Goal: Task Accomplishment & Management: Manage account settings

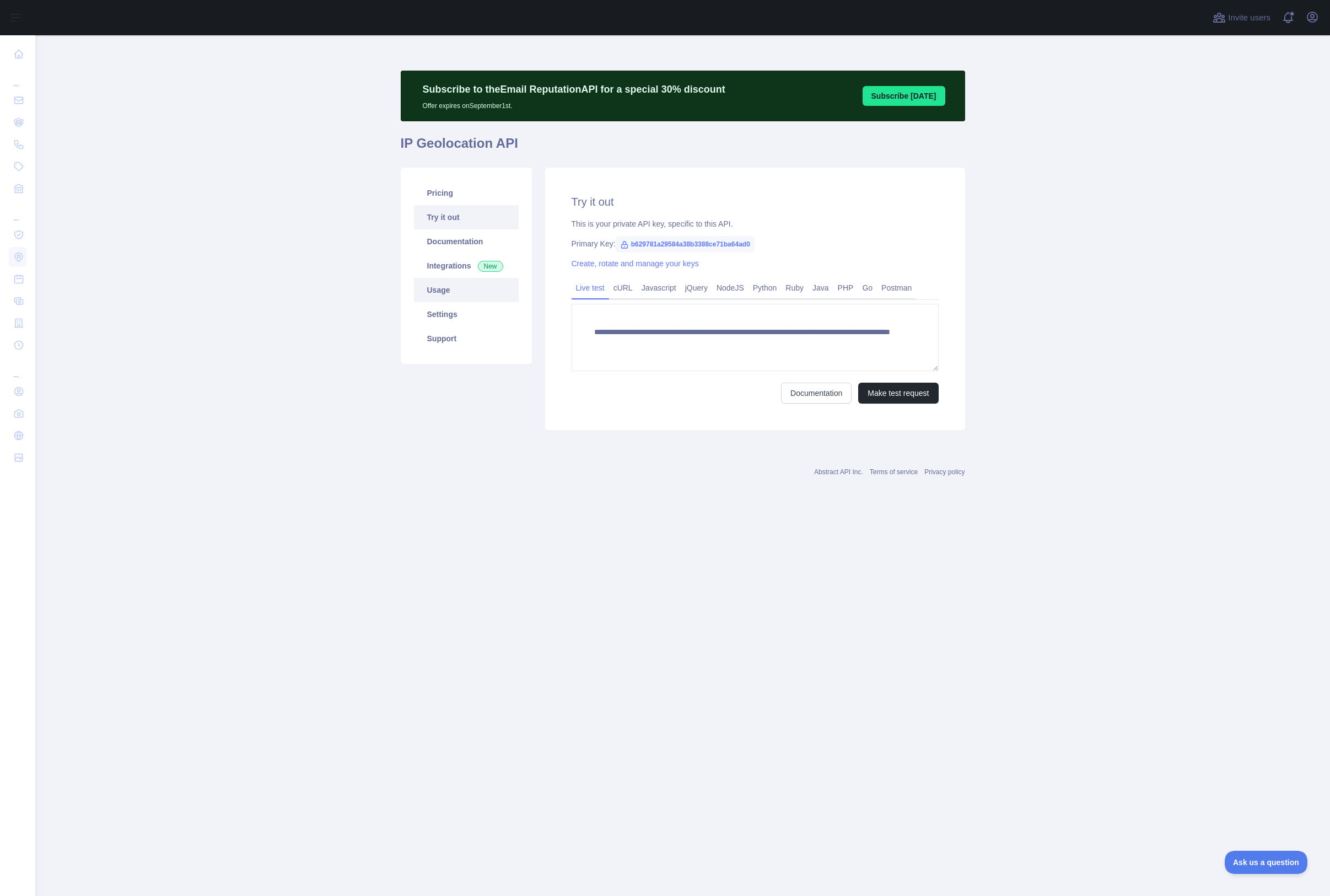
drag, startPoint x: 446, startPoint y: 290, endPoint x: 453, endPoint y: 291, distance: 7.1
click at [446, 290] on link "Usage" at bounding box center [466, 290] width 105 height 25
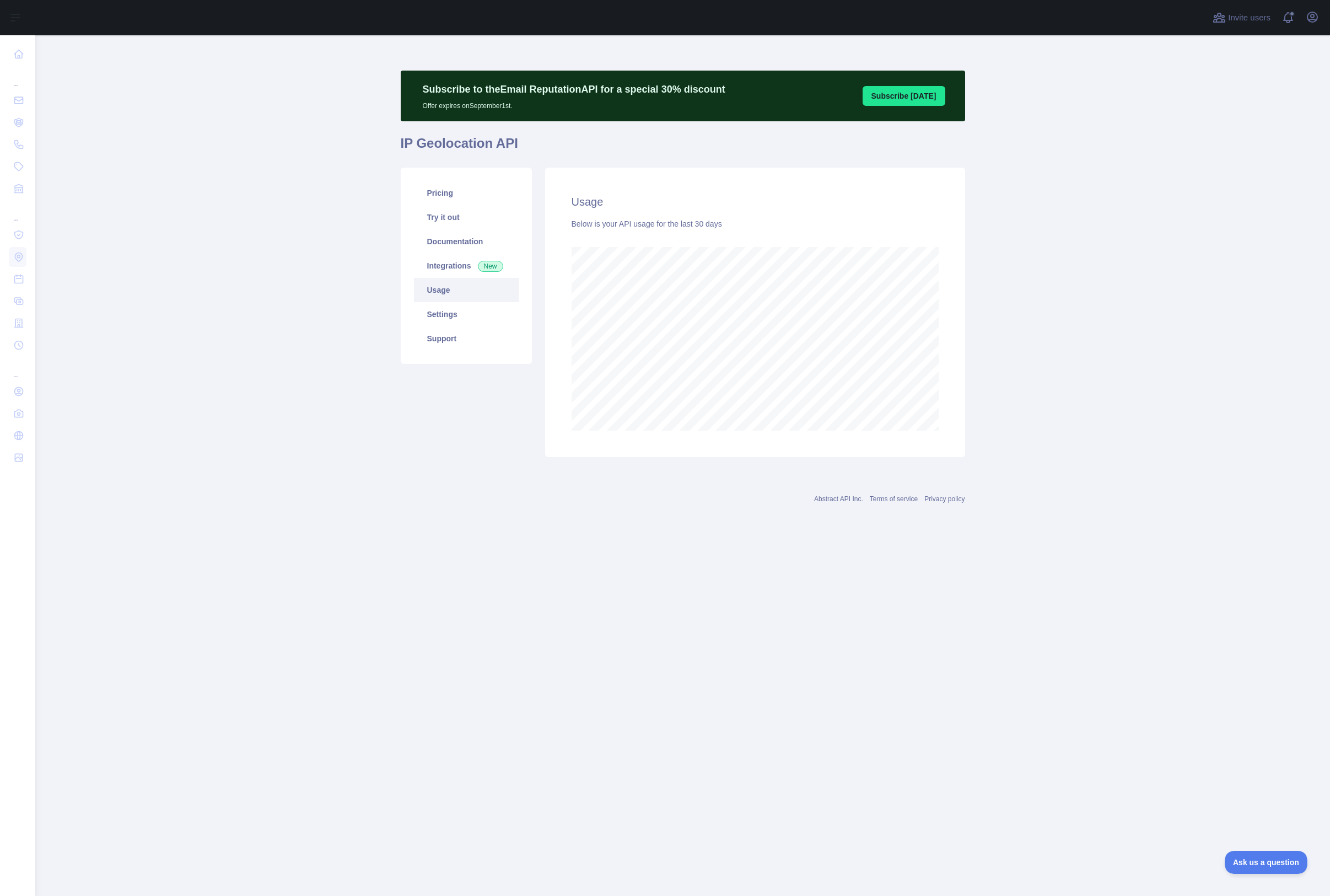
scroll to position [860, 1295]
click at [1114, 318] on main "Subscribe to the Email Reputation API for a special 30 % discount Offer expires…" at bounding box center [683, 466] width 1295 height 860
click at [1040, 300] on main "Subscribe to the Email Reputation API for a special 30 % discount Offer expires…" at bounding box center [683, 466] width 1295 height 860
